Goal: Information Seeking & Learning: Learn about a topic

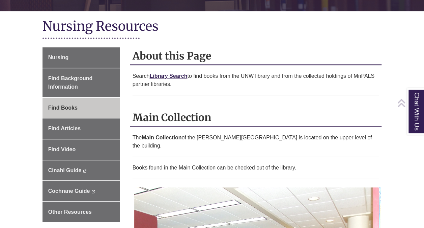
scroll to position [169, 0]
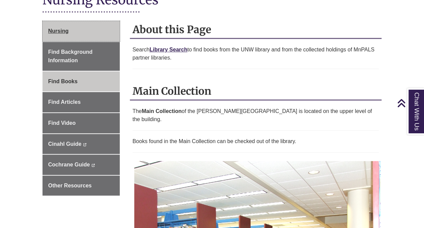
click at [94, 32] on link "Nursing" at bounding box center [81, 31] width 77 height 20
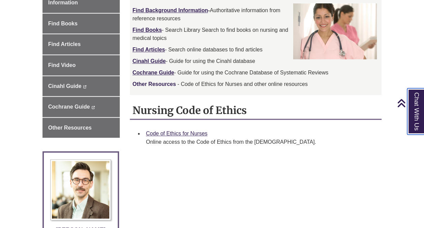
scroll to position [270, 0]
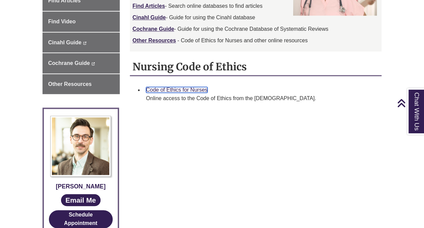
click at [169, 90] on link "Code of Ethics for Nurses" at bounding box center [176, 90] width 61 height 6
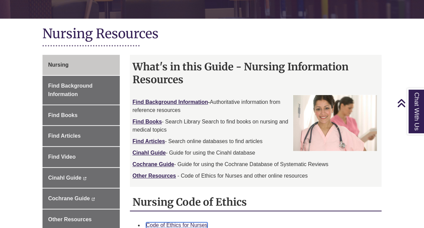
scroll to position [0, 0]
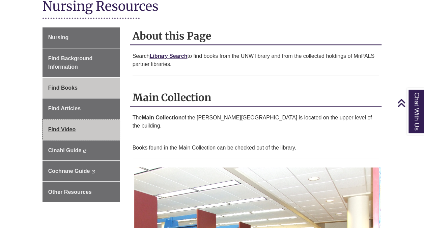
scroll to position [169, 0]
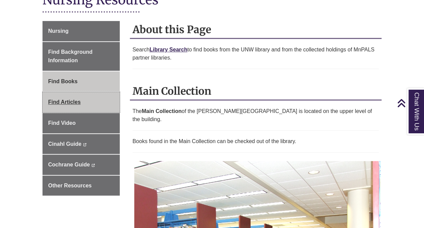
click at [90, 107] on link "Find Articles" at bounding box center [81, 102] width 77 height 20
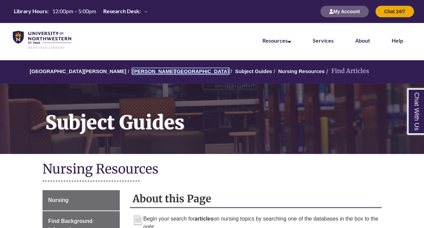
click at [142, 70] on link "[PERSON_NAME][GEOGRAPHIC_DATA]" at bounding box center [180, 71] width 97 height 6
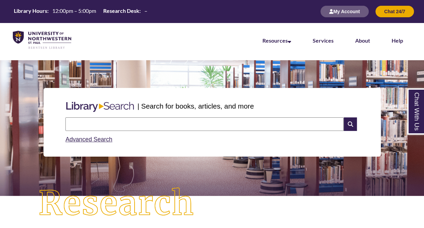
click at [187, 127] on input "text" at bounding box center [205, 124] width 279 height 14
